Goal: Task Accomplishment & Management: Manage account settings

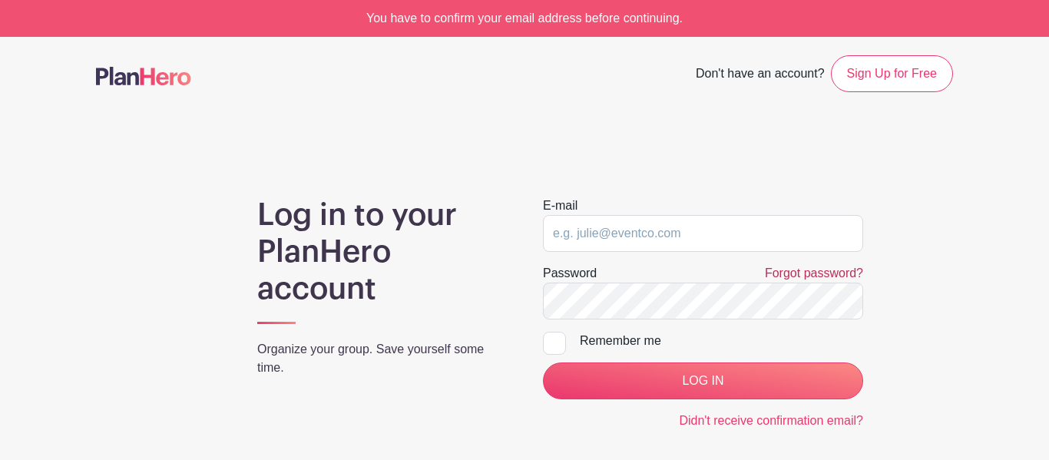
click at [822, 272] on link "Forgot password?" at bounding box center [814, 272] width 98 height 13
click at [607, 231] on input "email" at bounding box center [703, 233] width 320 height 37
type input "h"
click at [681, 141] on main "Don't have an account? Sign Up for Free Log in to your PlanHero account Organiz…" at bounding box center [524, 348] width 1049 height 623
click at [617, 240] on input "email" at bounding box center [703, 233] width 320 height 37
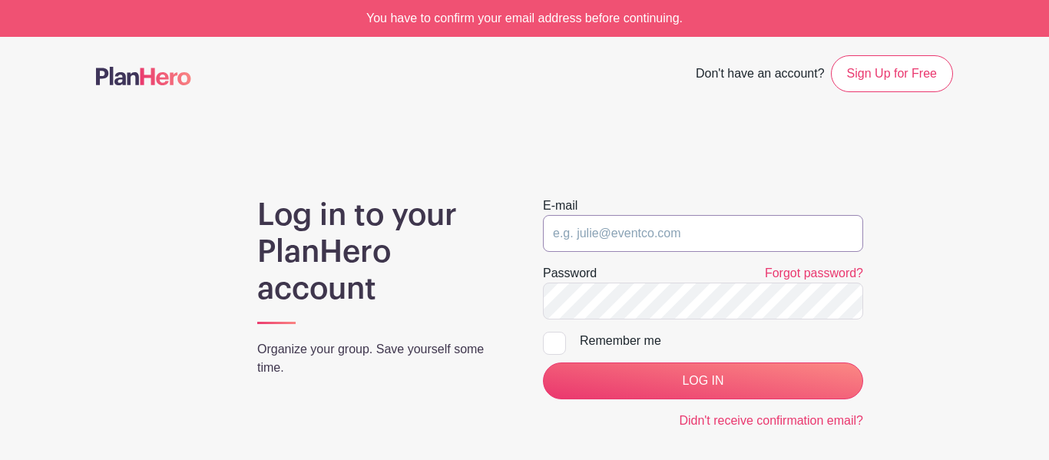
type input "[EMAIL_ADDRESS][DOMAIN_NAME]"
click at [597, 346] on div "Remember me" at bounding box center [721, 341] width 283 height 18
click at [553, 342] on input "Remember me" at bounding box center [548, 337] width 10 height 10
checkbox input "true"
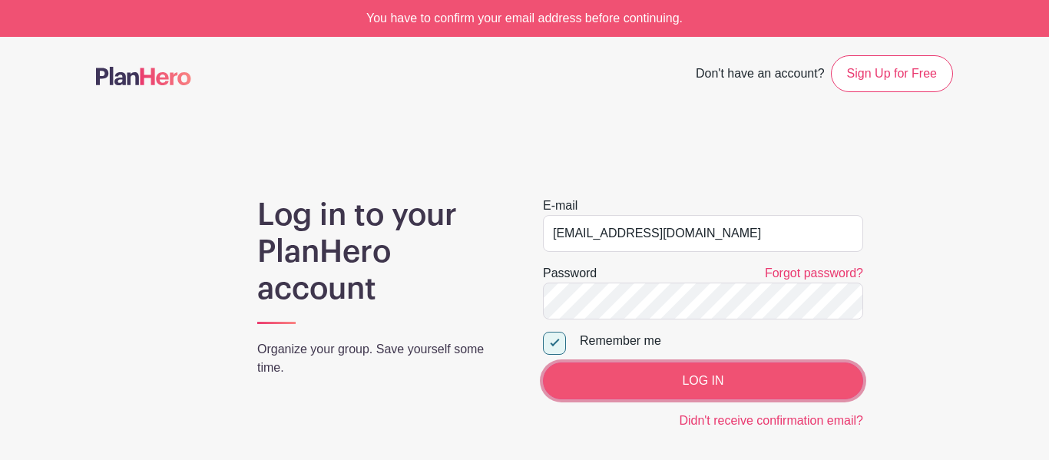
click at [615, 373] on input "LOG IN" at bounding box center [703, 380] width 320 height 37
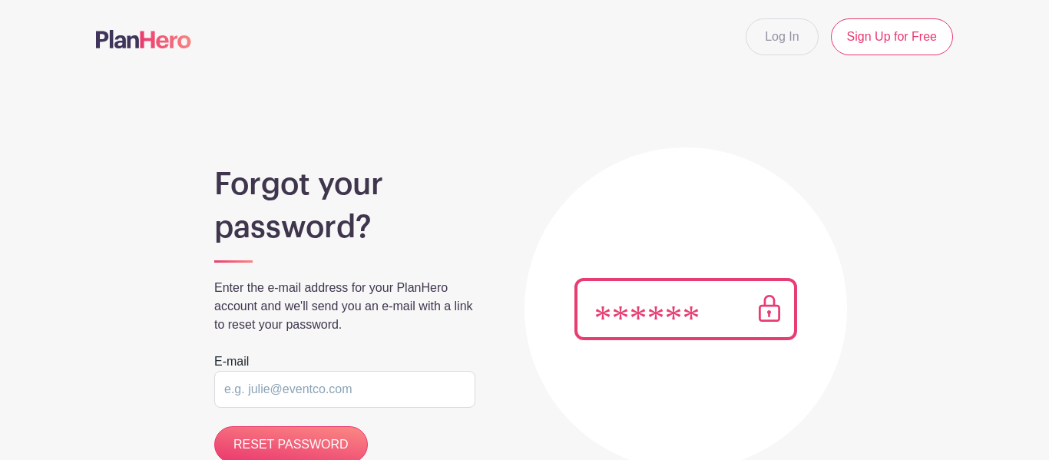
click at [358, 392] on input "email" at bounding box center [344, 389] width 261 height 37
type input "hreeve3391@greenvilleschools.us"
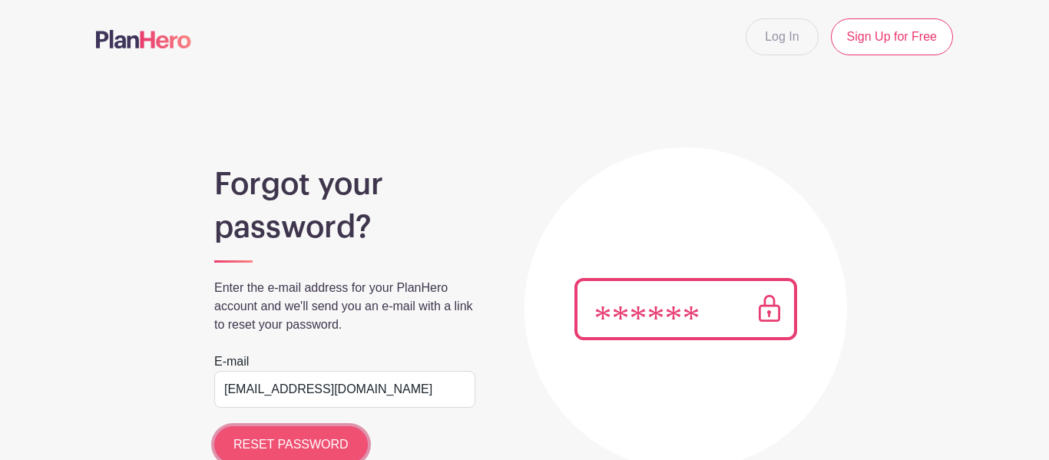
click at [329, 441] on input "RESET PASSWORD" at bounding box center [291, 444] width 154 height 37
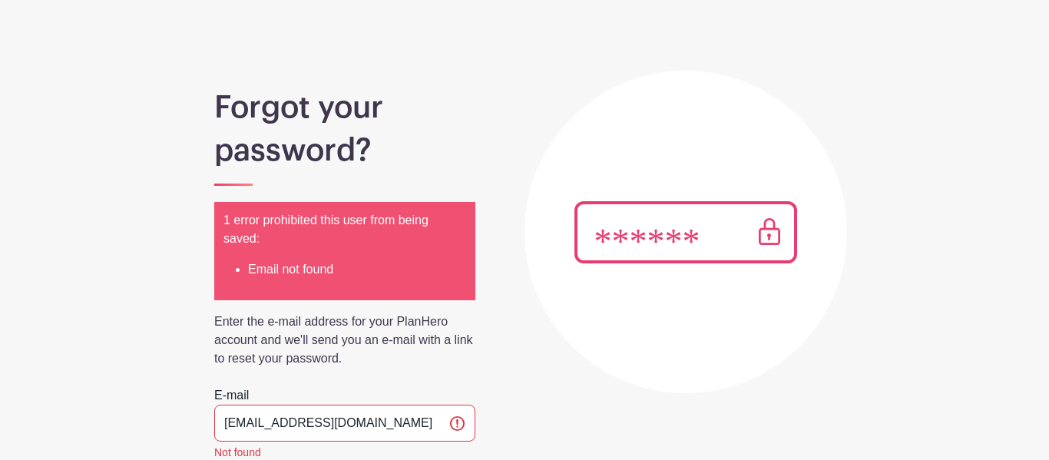
scroll to position [78, 0]
click at [321, 408] on input "hreeve3391@greenvilleschools.us" at bounding box center [344, 422] width 261 height 37
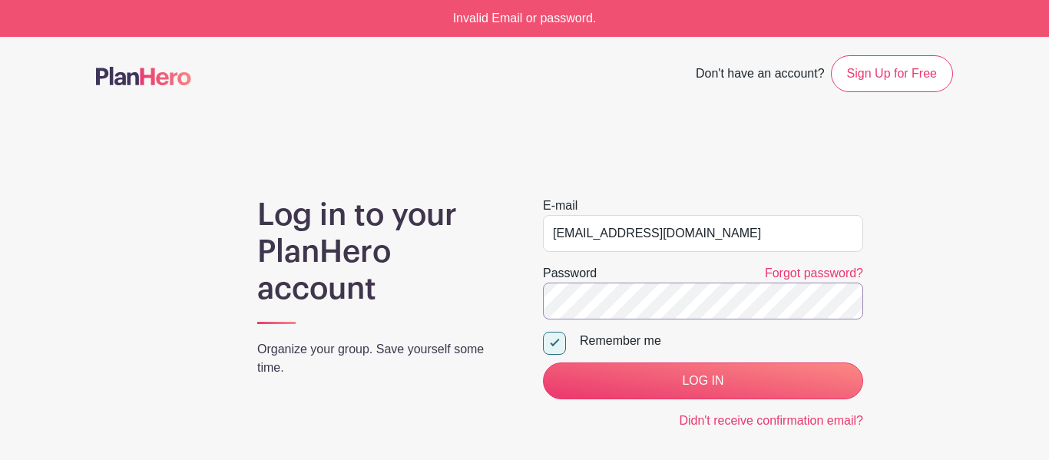
click at [543, 362] on input "LOG IN" at bounding box center [703, 380] width 320 height 37
